Goal: Task Accomplishment & Management: Use online tool/utility

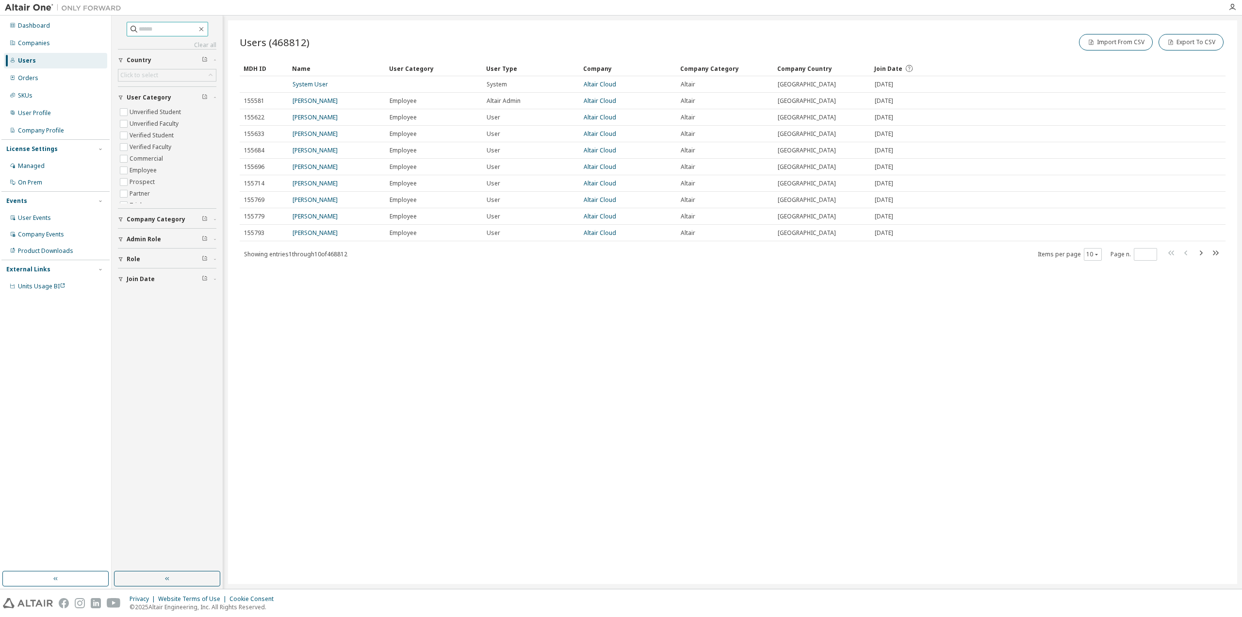
drag, startPoint x: 168, startPoint y: 20, endPoint x: 167, endPoint y: 30, distance: 10.2
click at [168, 21] on div "Clear all Join Date Role Admin Role Company Category User Category Unverified S…" at bounding box center [167, 293] width 108 height 553
click at [167, 30] on input "text" at bounding box center [168, 29] width 58 height 10
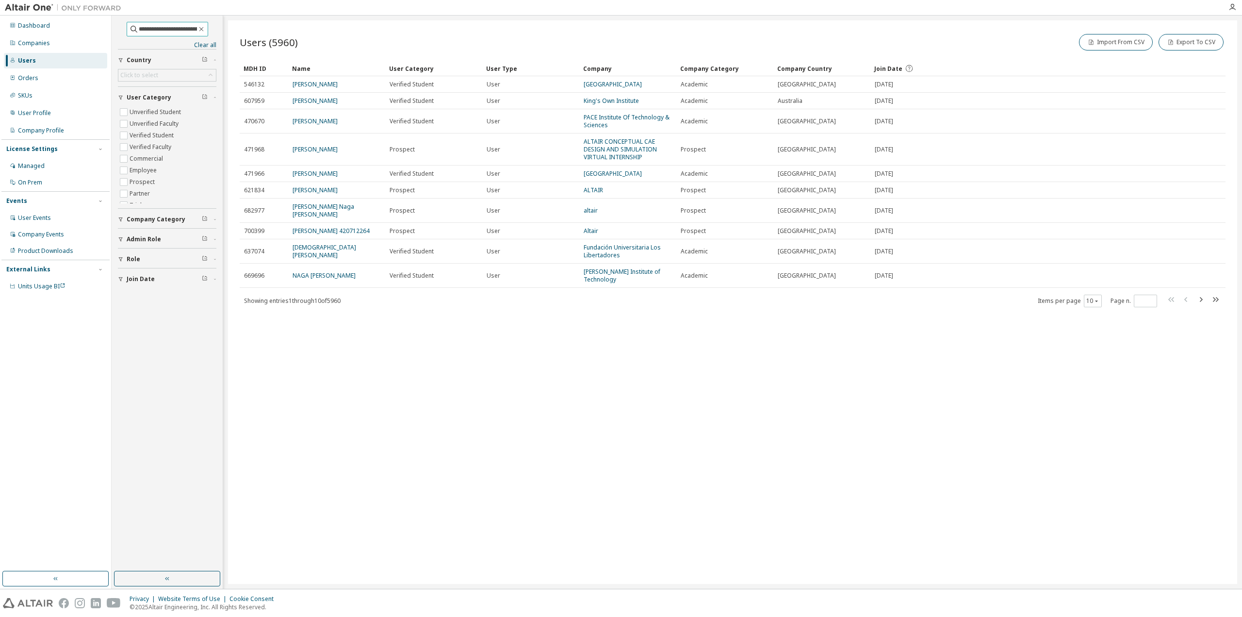
scroll to position [0, 1]
type input "**********"
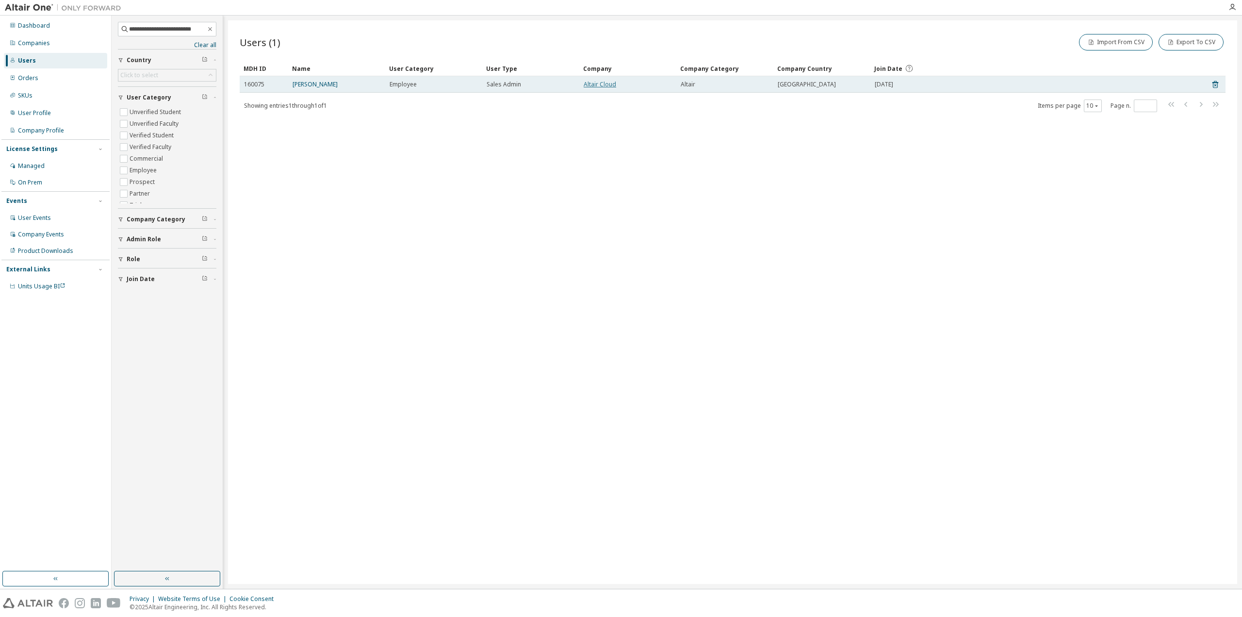
click at [597, 84] on link "Altair Cloud" at bounding box center [600, 84] width 33 height 8
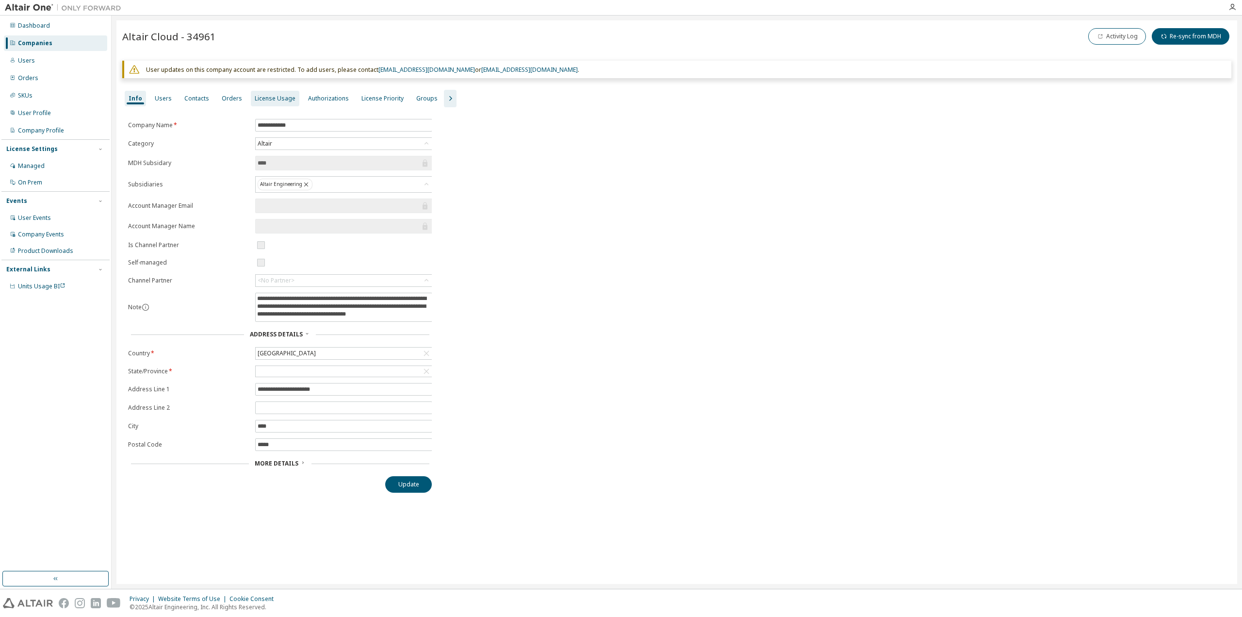
click at [265, 97] on div "License Usage" at bounding box center [275, 99] width 41 height 8
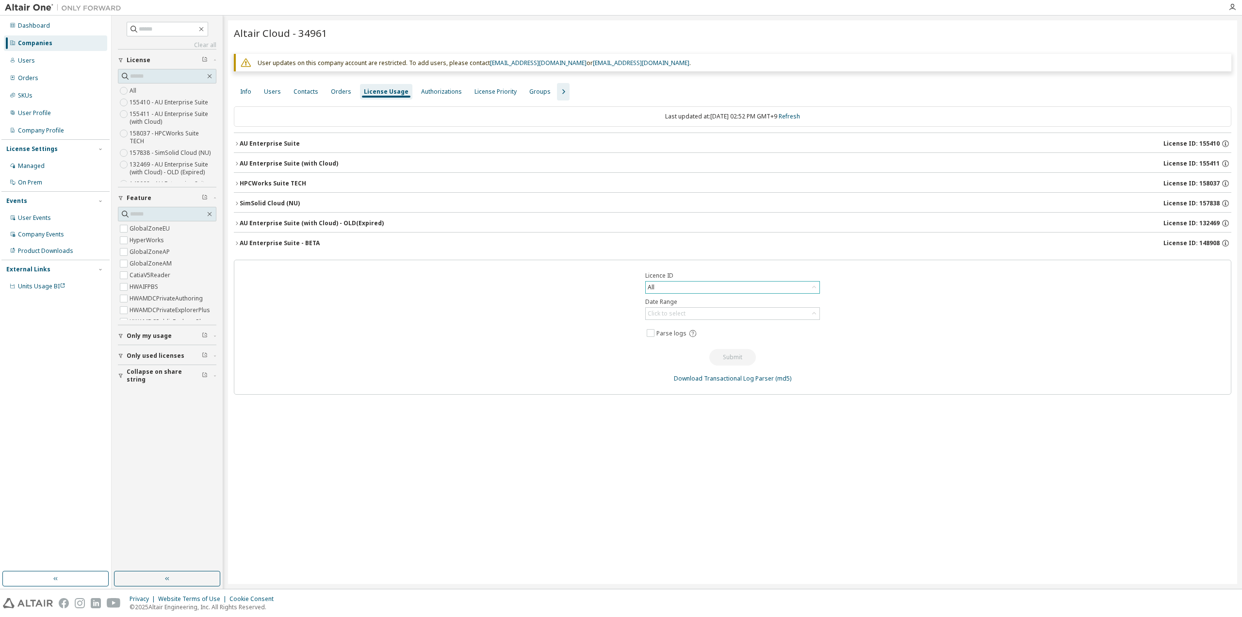
click at [700, 288] on div "All" at bounding box center [733, 287] width 174 height 12
click at [689, 328] on li "155410 - AU Enterprise Suite" at bounding box center [732, 325] width 172 height 13
click at [682, 310] on div "Click to select" at bounding box center [667, 314] width 38 height 8
click at [678, 337] on li "Last 30 days" at bounding box center [732, 338] width 172 height 13
click at [668, 332] on span "Parse logs" at bounding box center [671, 333] width 30 height 8
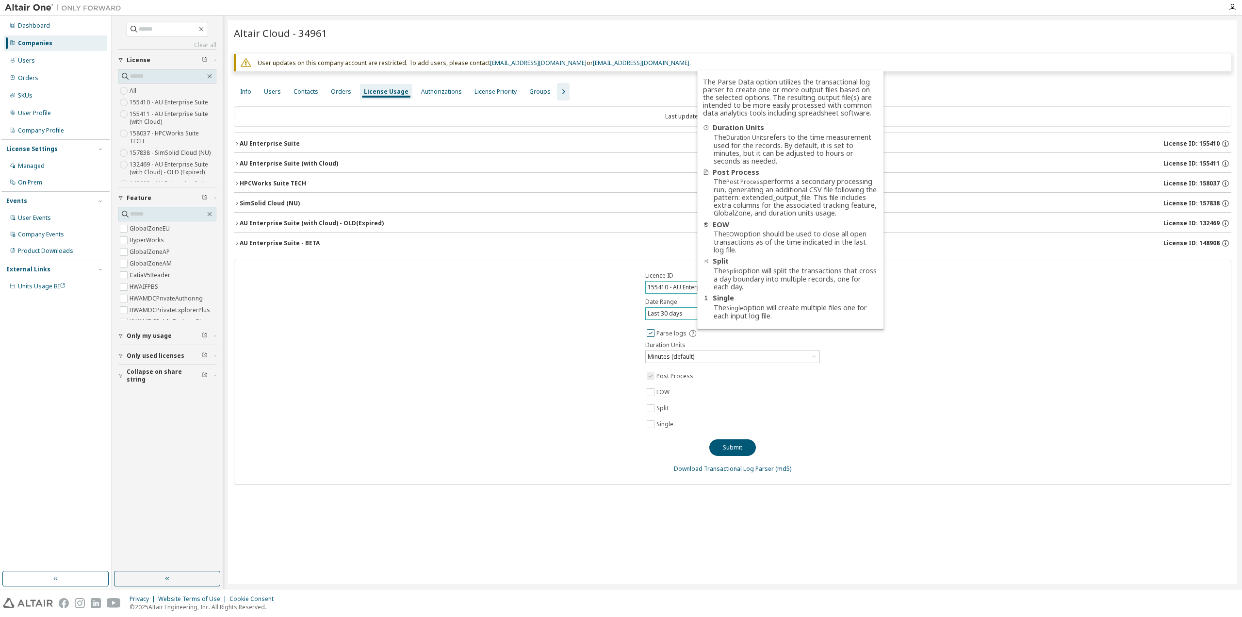
click at [693, 332] on icon at bounding box center [692, 333] width 9 height 9
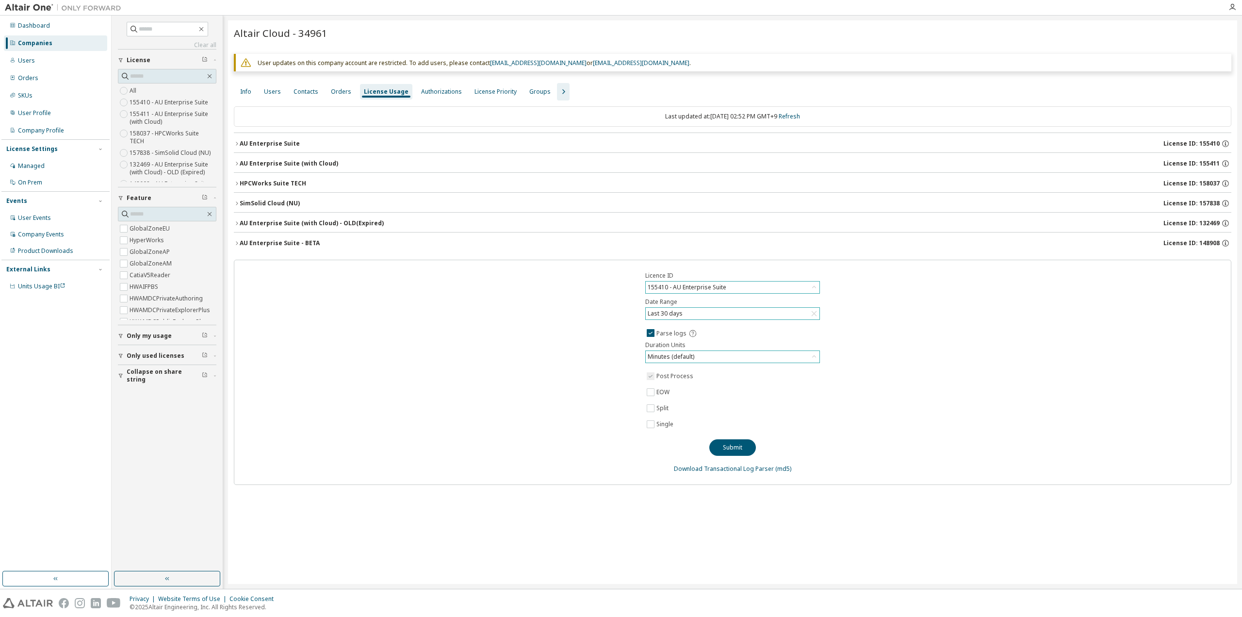
click at [664, 355] on div "Minutes (default)" at bounding box center [670, 356] width 49 height 11
click at [671, 381] on li "Minutes (default)" at bounding box center [732, 381] width 172 height 13
click at [662, 410] on label "Split" at bounding box center [663, 408] width 14 height 12
click at [665, 388] on label "EOW" at bounding box center [663, 392] width 15 height 12
click at [742, 445] on button "Submit" at bounding box center [732, 447] width 47 height 16
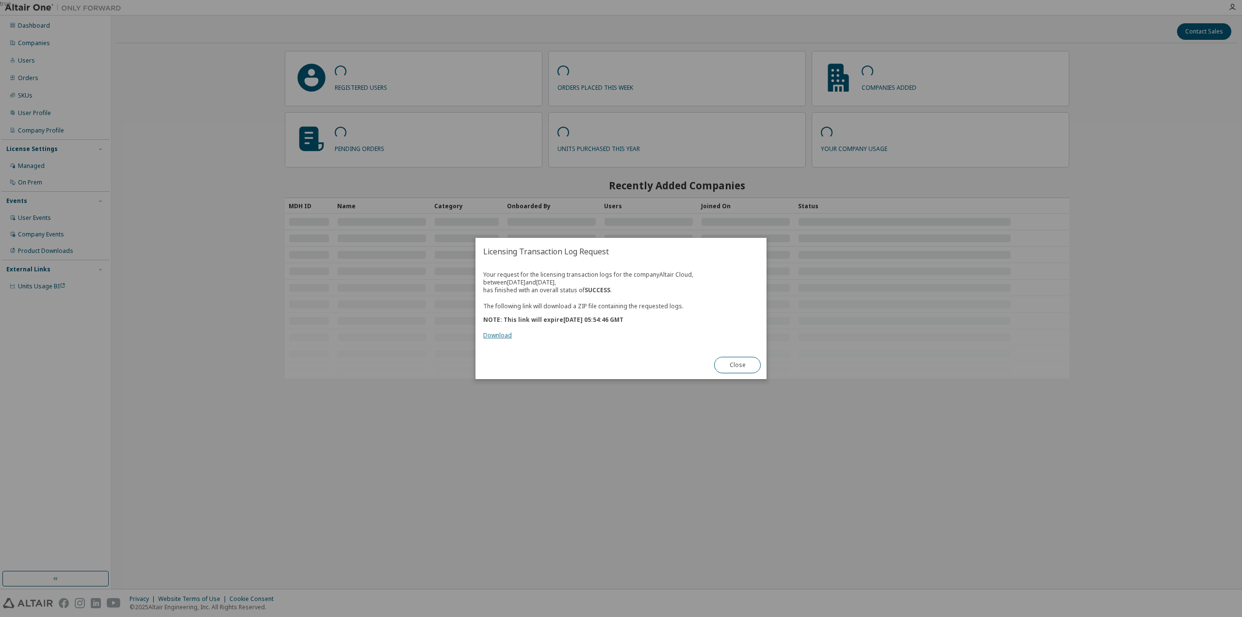
click at [503, 335] on link "Download" at bounding box center [497, 335] width 29 height 8
